Goal: Task Accomplishment & Management: Complete application form

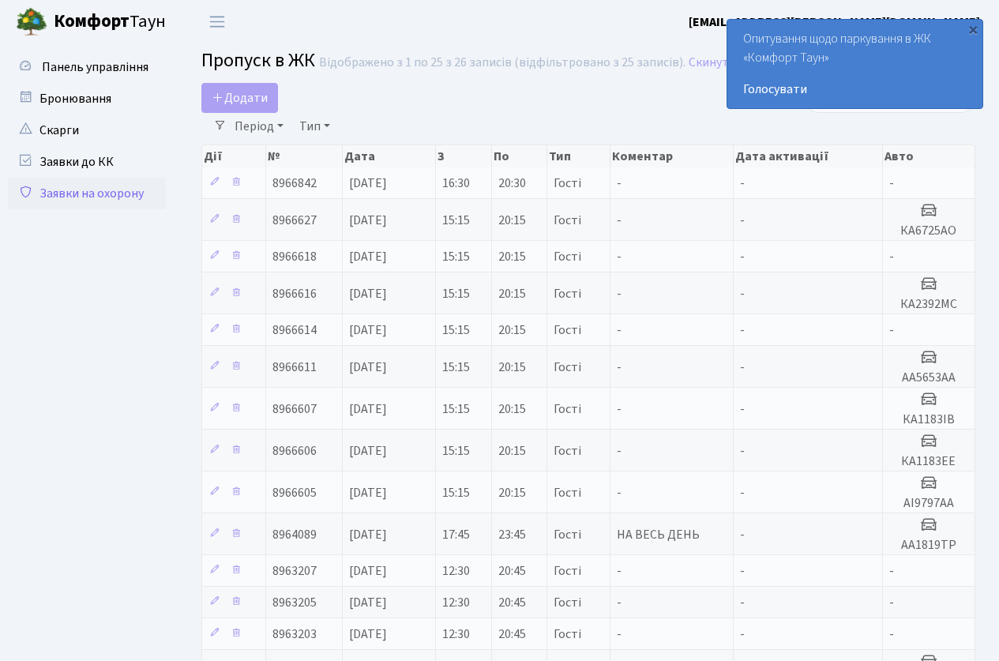
select select "25"
click at [213, 91] on icon at bounding box center [218, 97] width 13 height 13
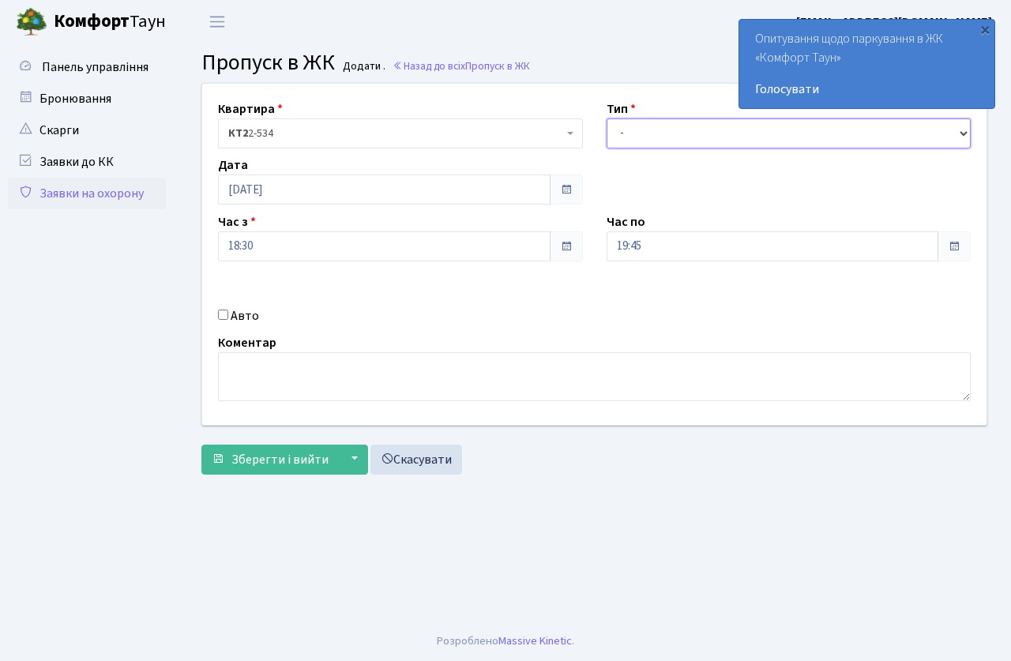
drag, startPoint x: 685, startPoint y: 130, endPoint x: 683, endPoint y: 146, distance: 15.9
click at [683, 146] on select "- Доставка Таксі Гості Сервіс" at bounding box center [789, 134] width 365 height 30
select select "3"
click at [607, 119] on select "- Доставка Таксі Гості Сервіс" at bounding box center [789, 134] width 365 height 30
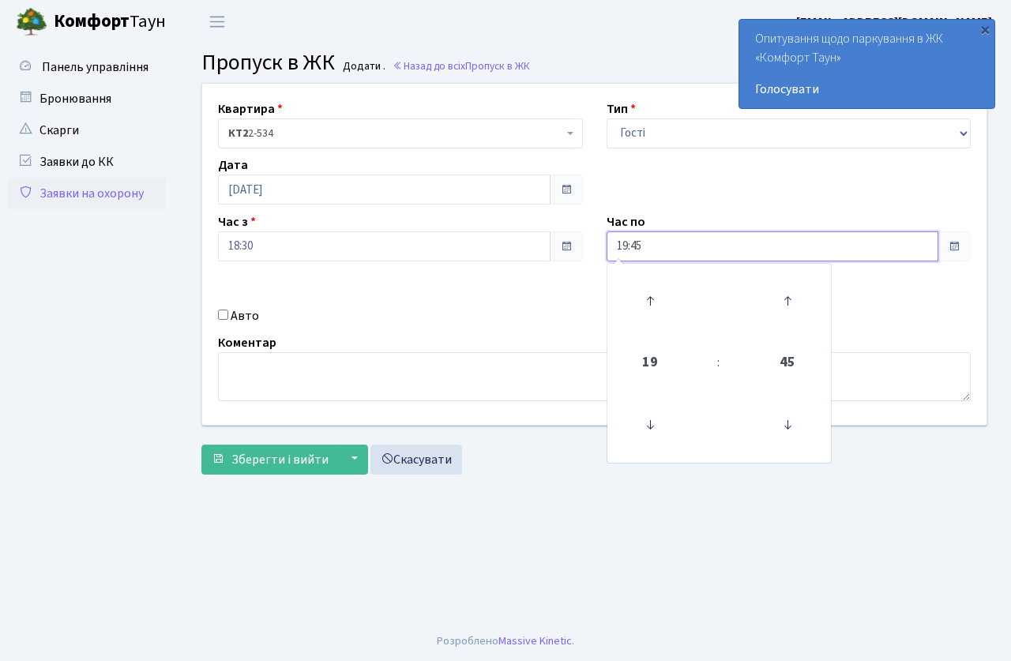
click at [668, 250] on input "19:45" at bounding box center [773, 246] width 333 height 30
drag, startPoint x: 646, startPoint y: 298, endPoint x: 540, endPoint y: 311, distance: 107.4
click at [639, 299] on icon at bounding box center [650, 301] width 43 height 43
type input "20:45"
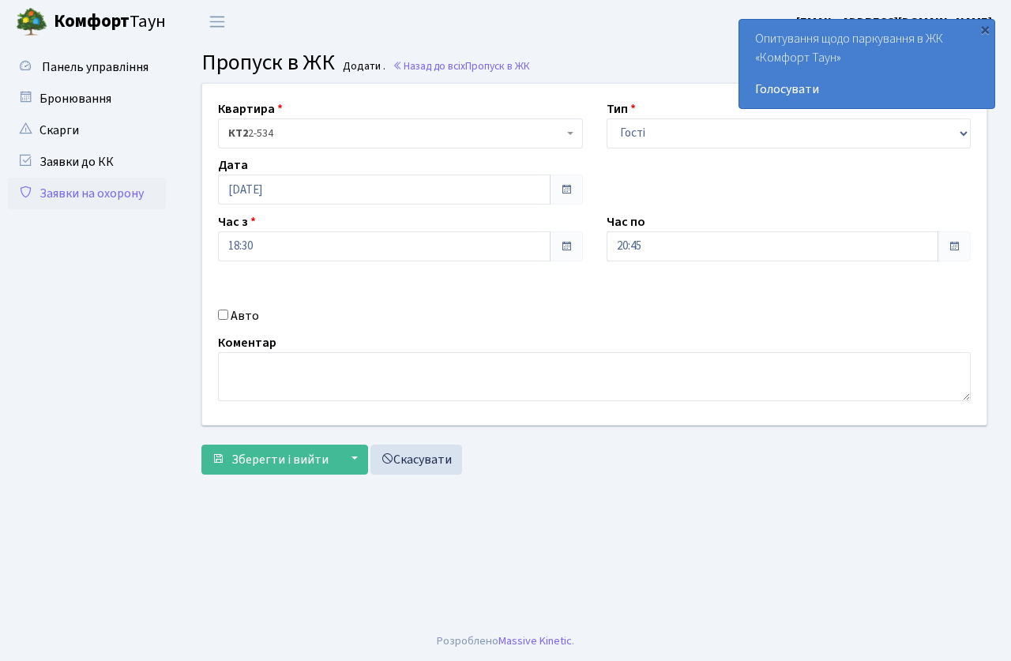
drag, startPoint x: 540, startPoint y: 311, endPoint x: 279, endPoint y: 333, distance: 261.7
click at [518, 315] on div "Авто" at bounding box center [400, 316] width 389 height 19
click at [225, 312] on input "Авто" at bounding box center [223, 315] width 10 height 10
checkbox input "true"
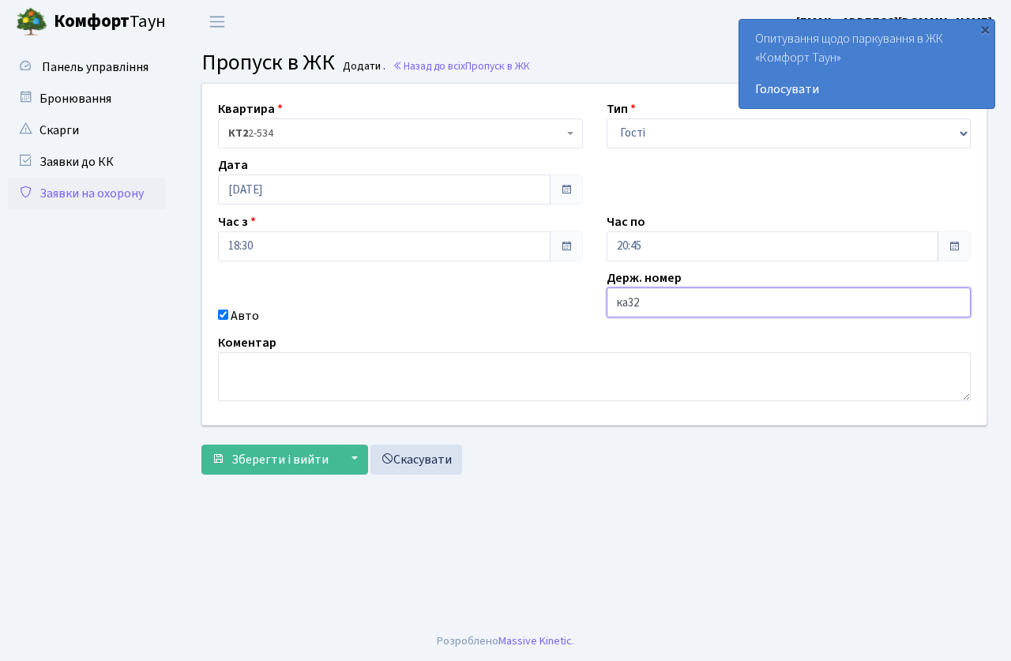
type input "КА3279СС"
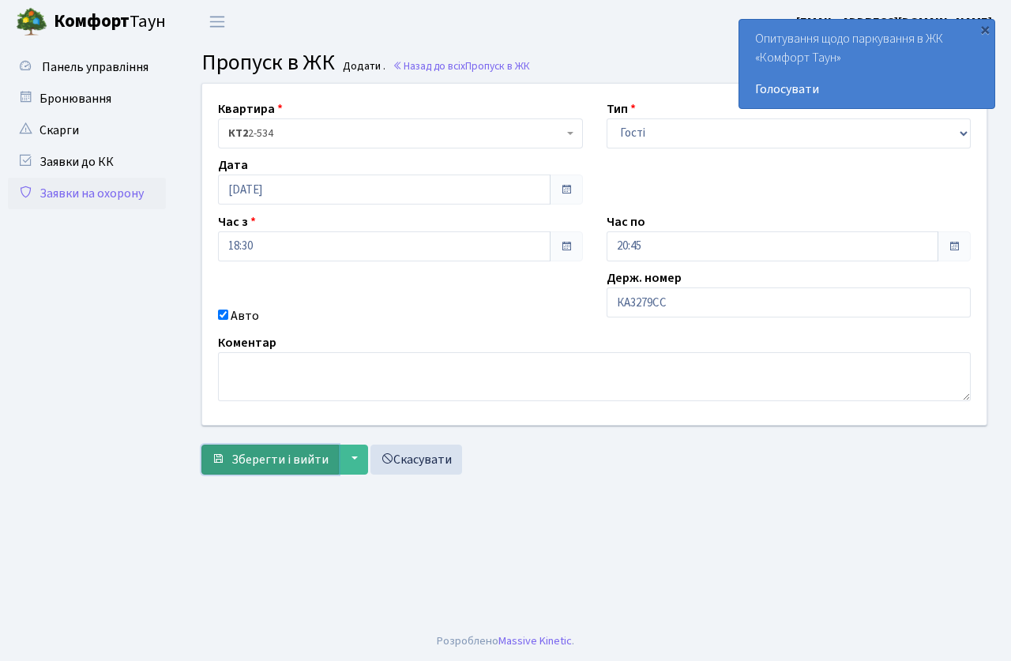
click at [276, 458] on span "Зберегти і вийти" at bounding box center [279, 459] width 97 height 17
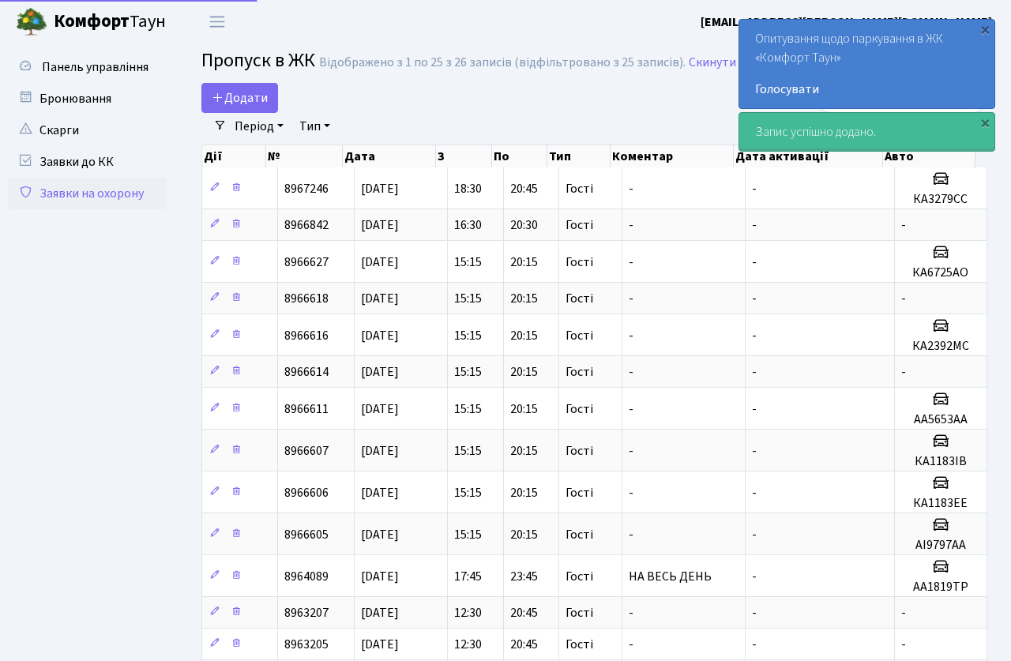
select select "25"
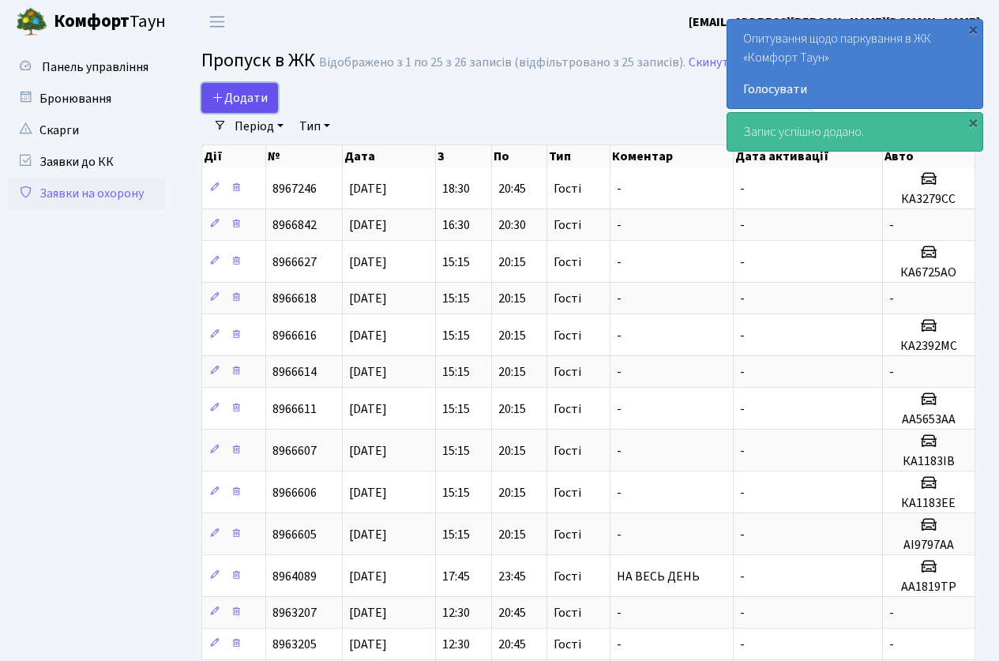
click at [251, 96] on span "Додати" at bounding box center [240, 97] width 56 height 17
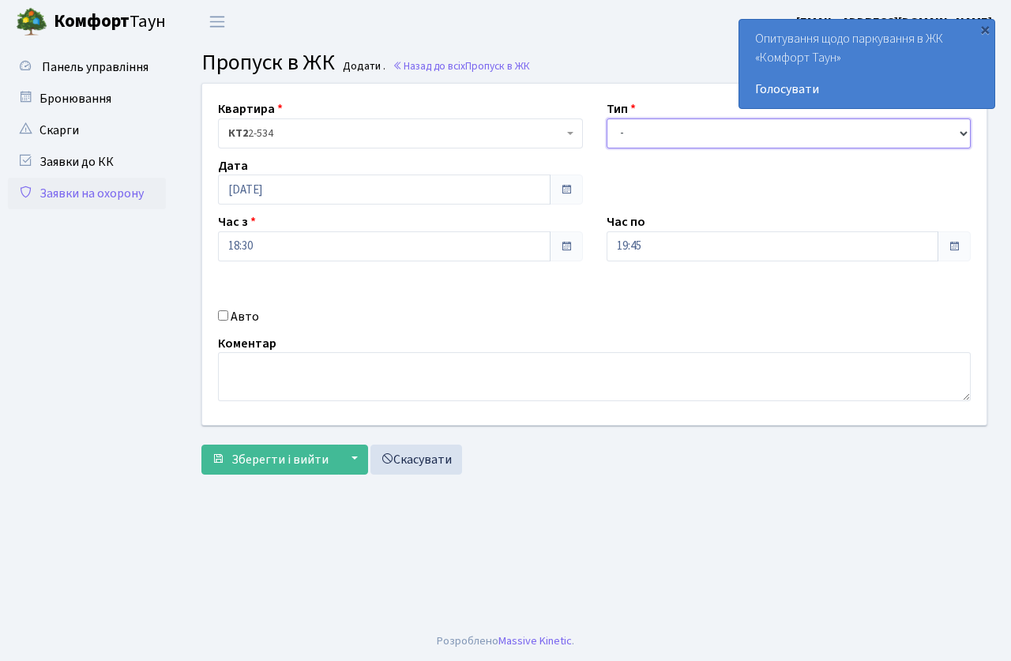
click at [687, 144] on select "- Доставка Таксі Гості Сервіс" at bounding box center [789, 134] width 365 height 30
select select "3"
click at [607, 119] on select "- Доставка Таксі Гості Сервіс" at bounding box center [789, 134] width 365 height 30
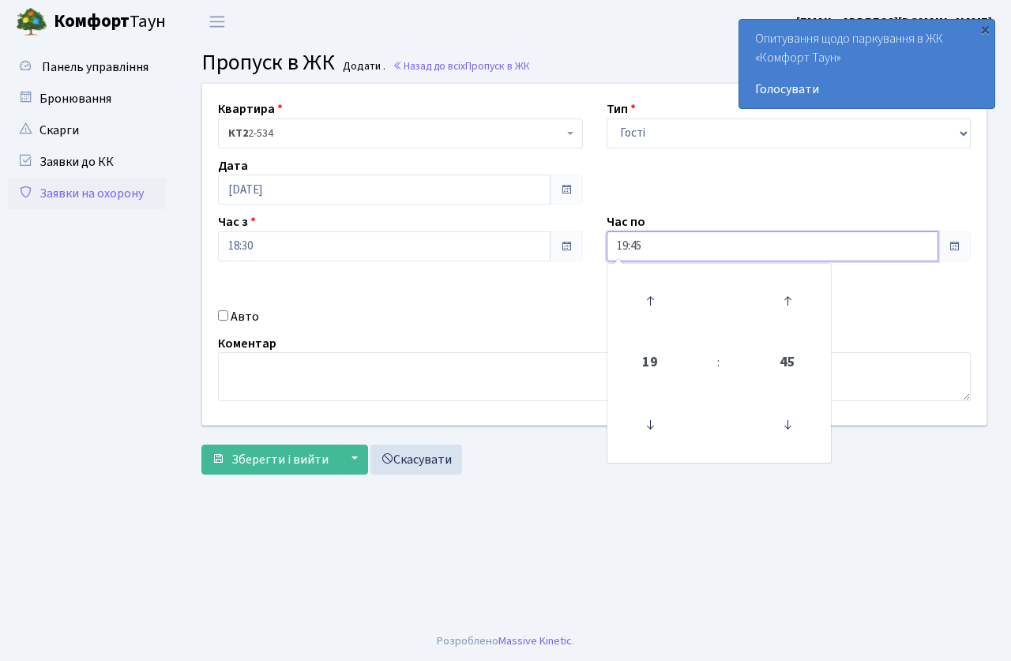
click at [648, 241] on input "19:45" at bounding box center [773, 246] width 333 height 30
click at [644, 284] on icon at bounding box center [650, 301] width 43 height 43
type input "20:45"
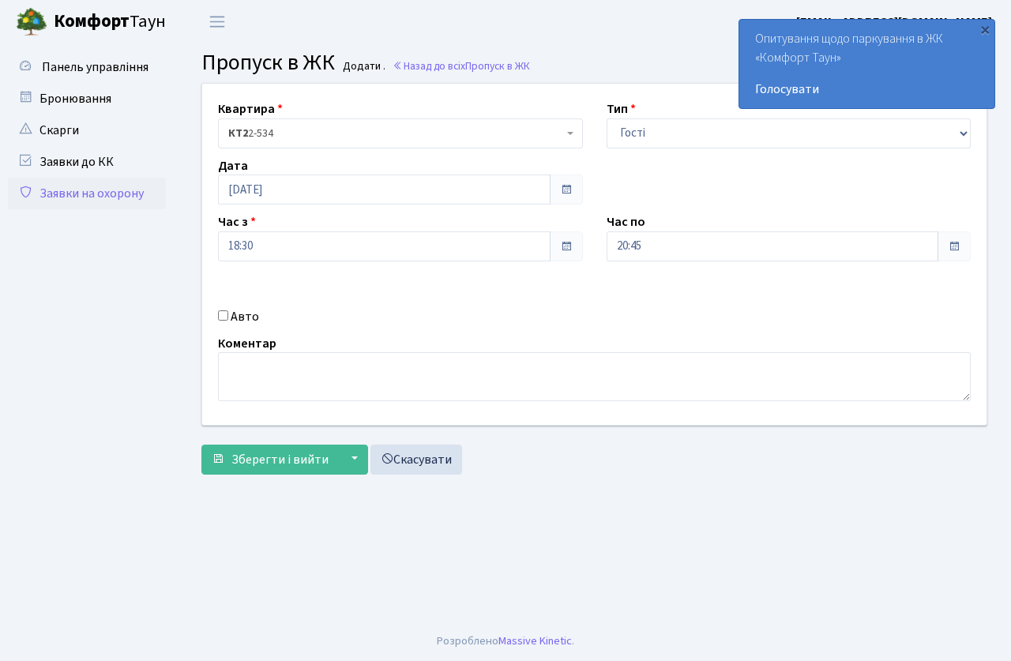
drag, startPoint x: 395, startPoint y: 349, endPoint x: 375, endPoint y: 347, distance: 20.7
click at [394, 349] on div "Коментар" at bounding box center [594, 367] width 777 height 68
click at [226, 316] on input "Авто" at bounding box center [223, 315] width 10 height 10
checkbox input "true"
type input "АІ1793РО"
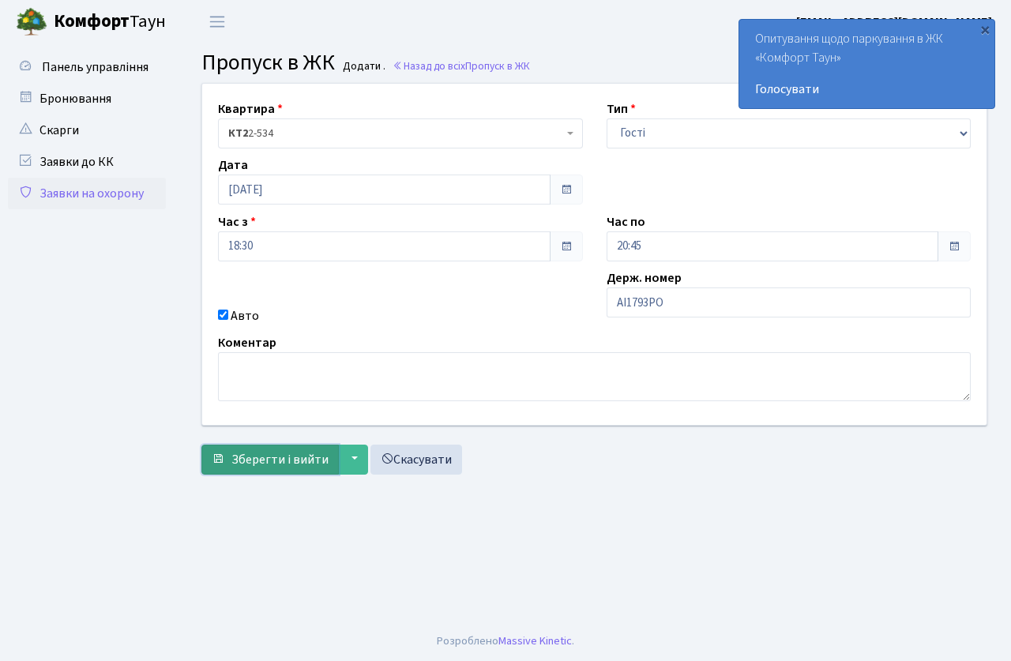
click at [293, 455] on span "Зберегти і вийти" at bounding box center [279, 459] width 97 height 17
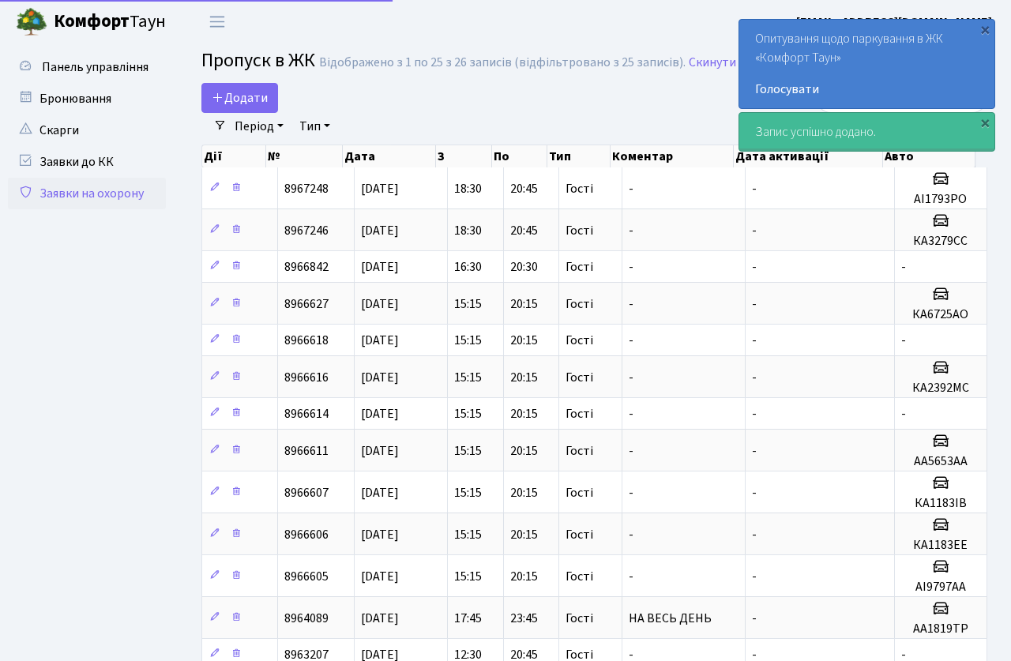
select select "25"
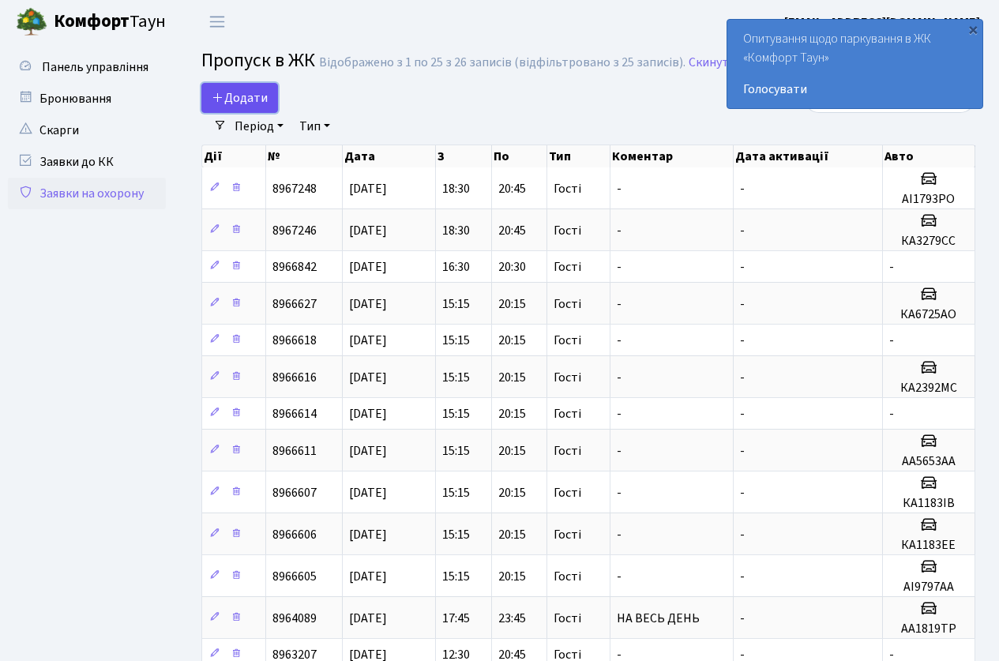
click at [244, 98] on span "Додати" at bounding box center [240, 97] width 56 height 17
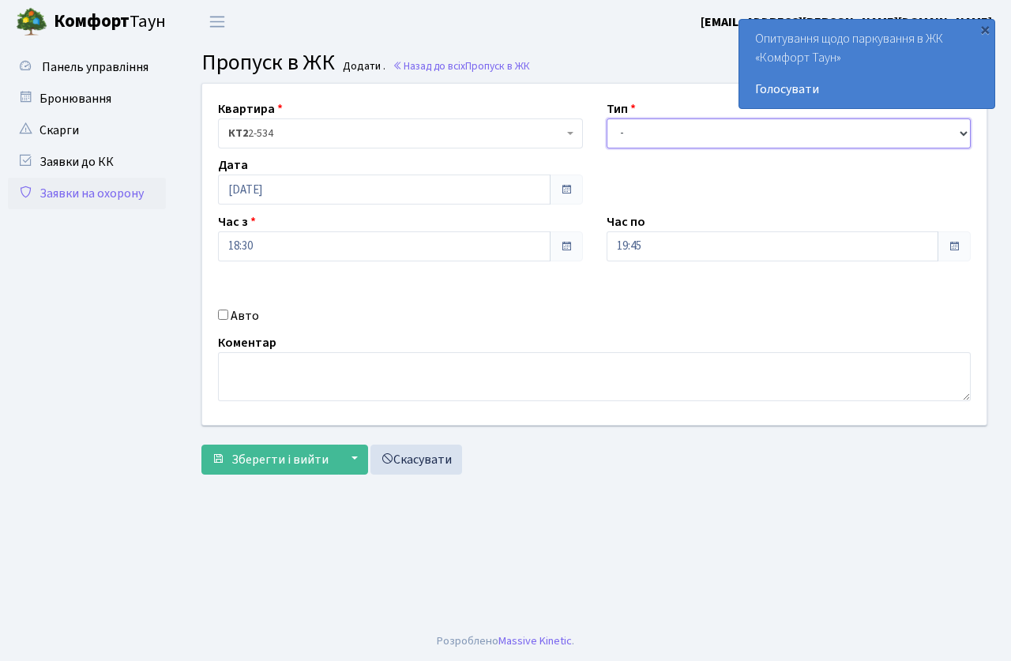
drag, startPoint x: 659, startPoint y: 140, endPoint x: 669, endPoint y: 150, distance: 14.5
click at [669, 150] on div "Квартира <b>КТ2</b>&nbsp;&nbsp;&nbsp;2-534 КТ2 2-534 Тип - Доставка Таксі Гості…" at bounding box center [594, 254] width 808 height 341
select select "3"
click at [607, 119] on select "- Доставка Таксі Гості Сервіс" at bounding box center [789, 134] width 365 height 30
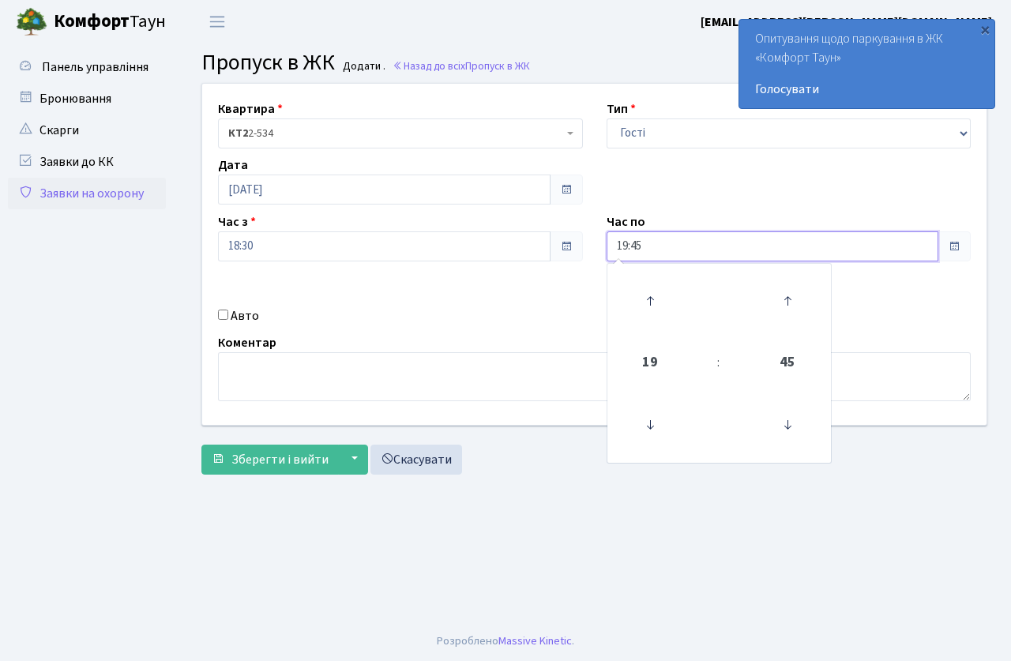
drag, startPoint x: 660, startPoint y: 245, endPoint x: 636, endPoint y: 270, distance: 34.7
click at [660, 246] on input "19:45" at bounding box center [773, 246] width 333 height 30
click at [661, 297] on icon at bounding box center [650, 301] width 43 height 43
type input "20:45"
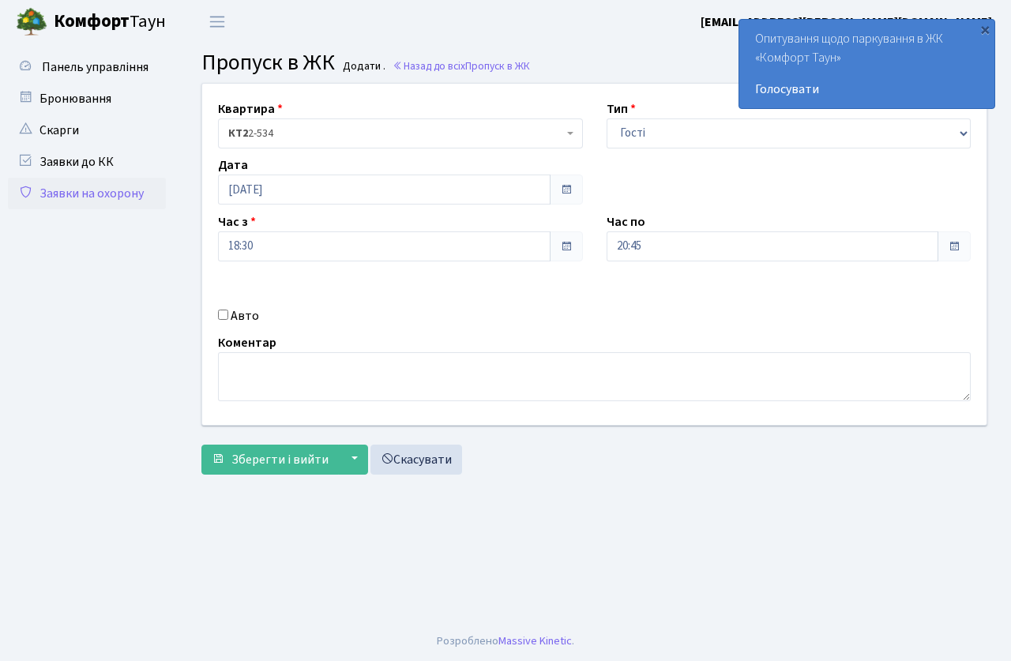
drag, startPoint x: 268, startPoint y: 300, endPoint x: 248, endPoint y: 313, distance: 23.5
click at [266, 300] on div "Квартира <b>КТ2</b>&nbsp;&nbsp;&nbsp;2-534 КТ2 2-534 Тип - Доставка Таксі Гості…" at bounding box center [594, 254] width 808 height 341
click at [227, 315] on input "Авто" at bounding box center [223, 315] width 10 height 10
checkbox input "true"
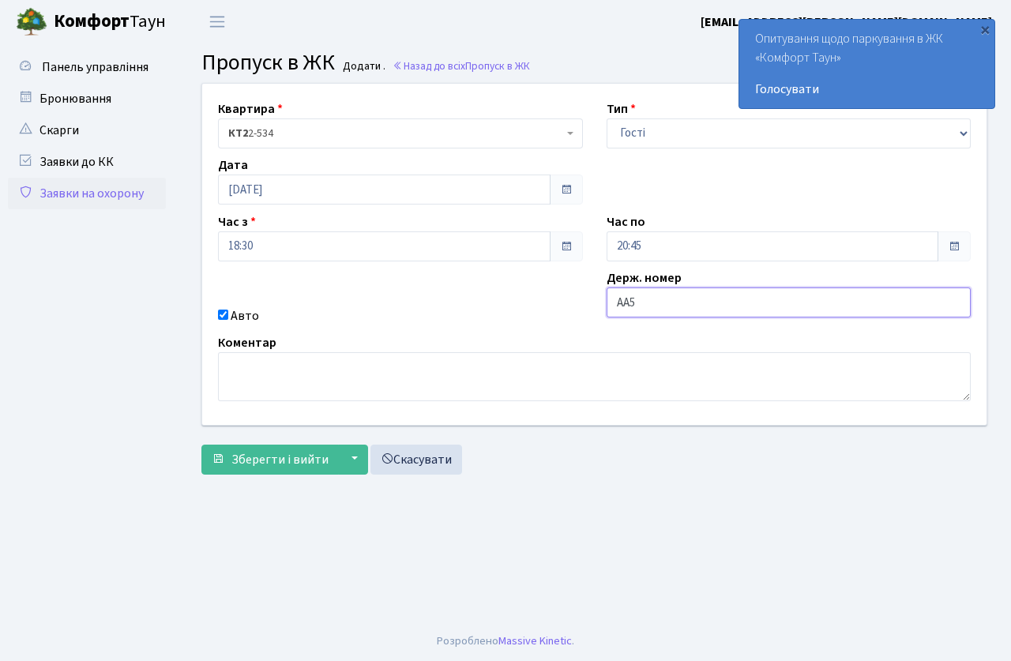
type input "АА5201ВВ"
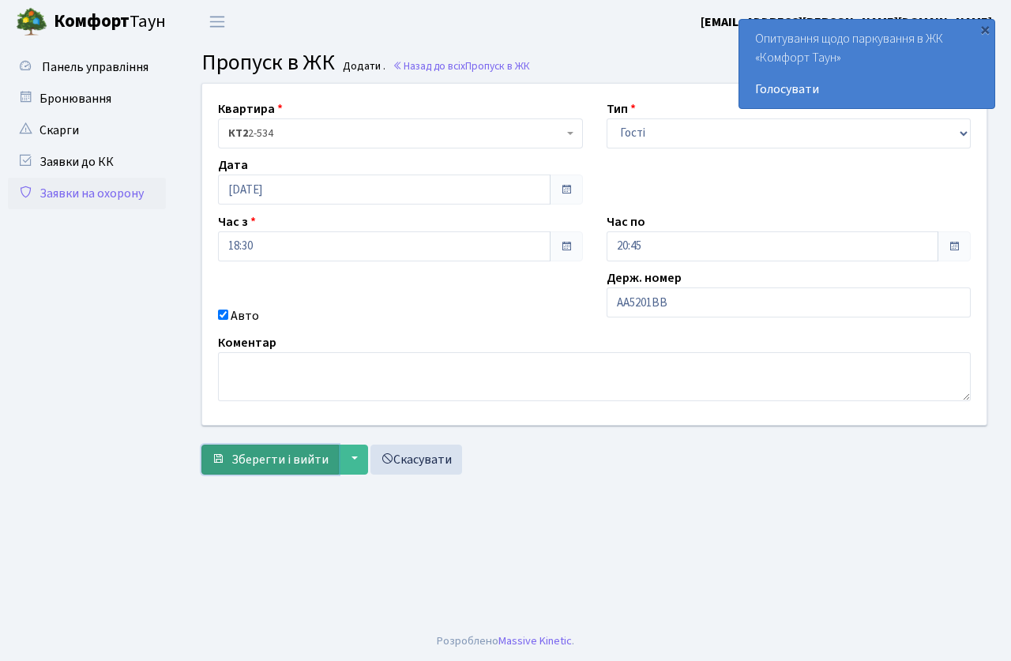
click at [287, 465] on span "Зберегти і вийти" at bounding box center [279, 459] width 97 height 17
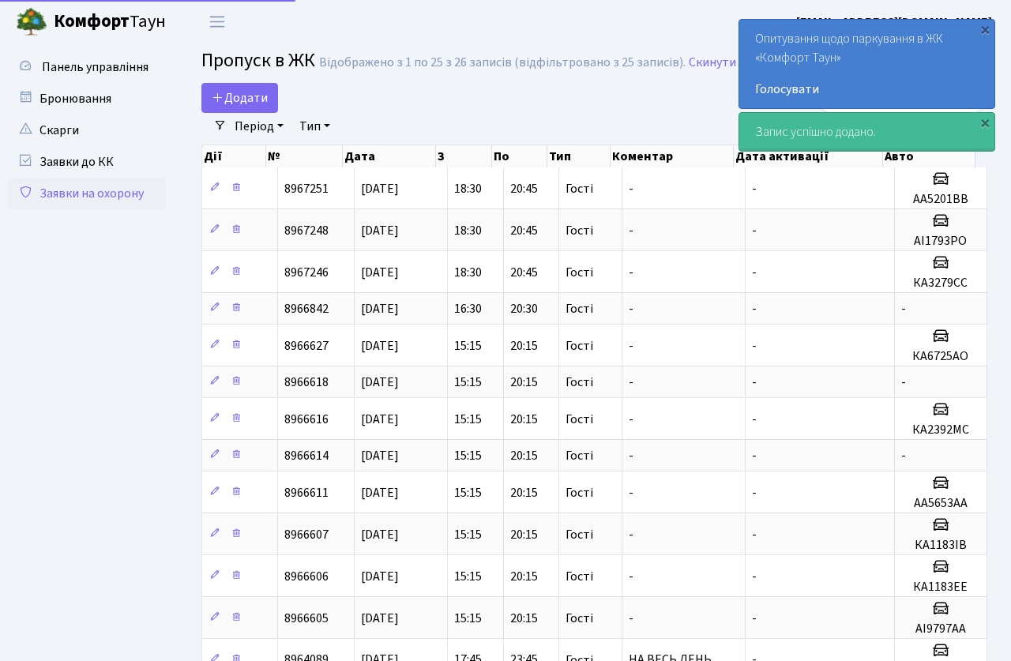
select select "25"
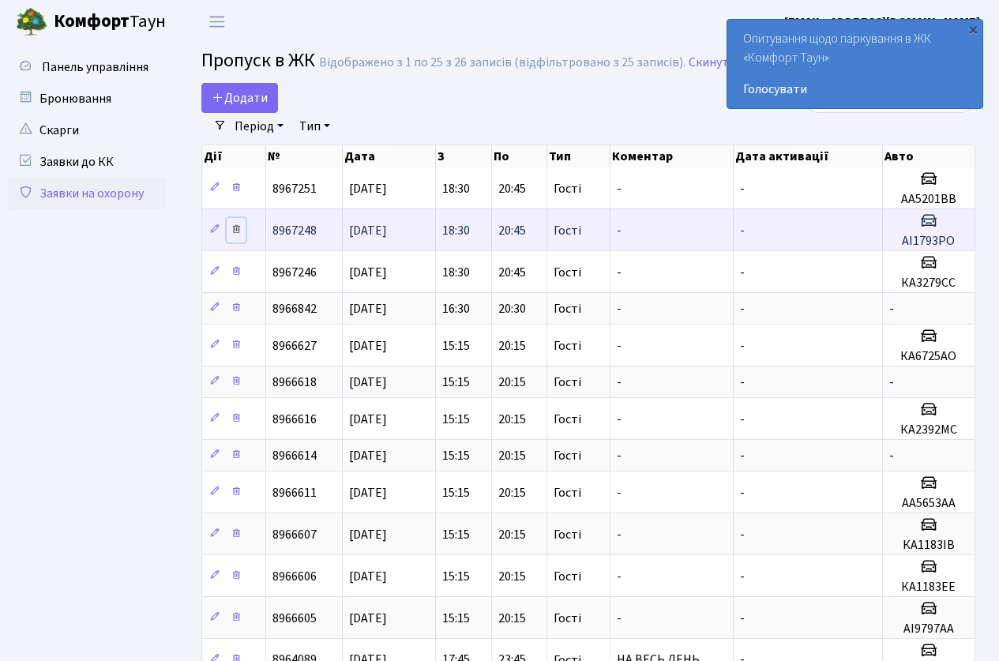
click at [231, 224] on icon at bounding box center [236, 229] width 11 height 11
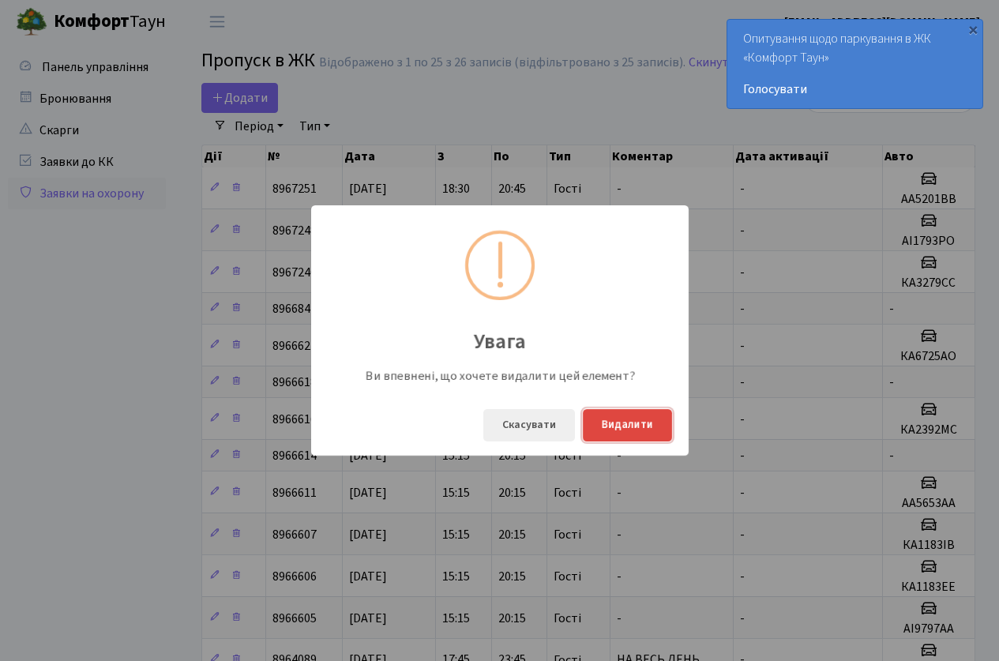
click at [613, 420] on button "Видалити" at bounding box center [627, 425] width 89 height 32
